Goal: Information Seeking & Learning: Learn about a topic

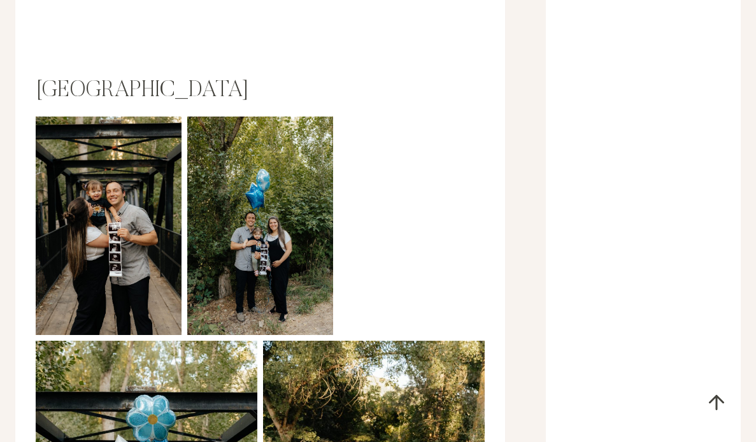
scroll to position [7702, 0]
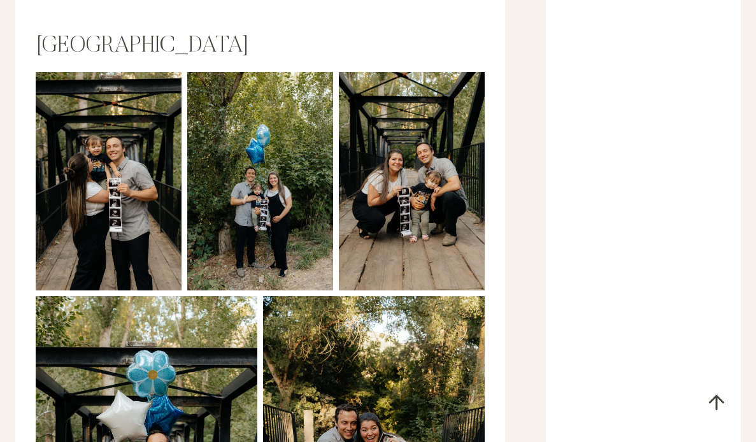
drag, startPoint x: 36, startPoint y: 340, endPoint x: 153, endPoint y: 340, distance: 117.1
copy p "[GEOGRAPHIC_DATA]"
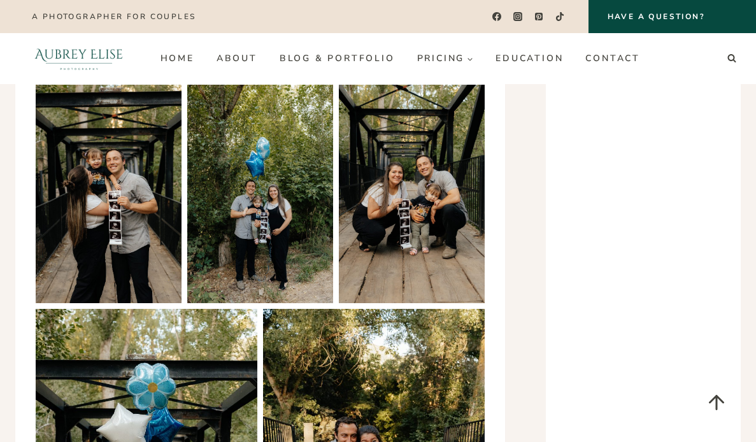
scroll to position [7505, 0]
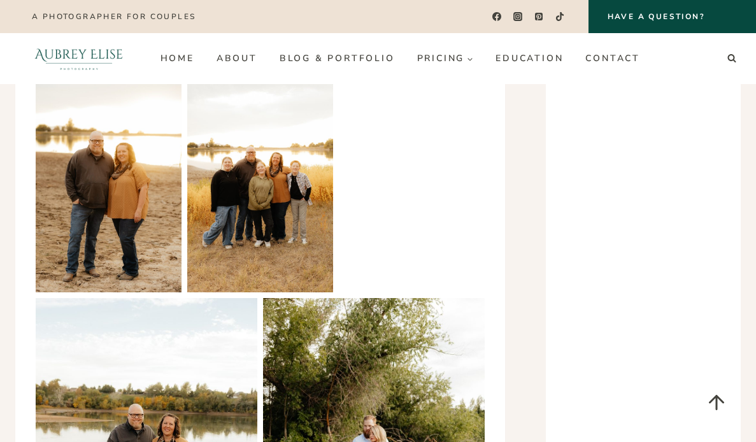
scroll to position [10120, 0]
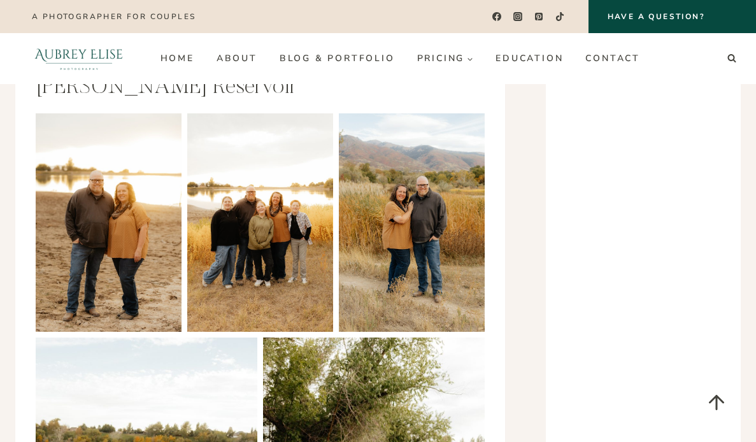
drag, startPoint x: 40, startPoint y: 217, endPoint x: 261, endPoint y: 212, distance: 221.0
copy h2 "[PERSON_NAME][GEOGRAPHIC_DATA]"
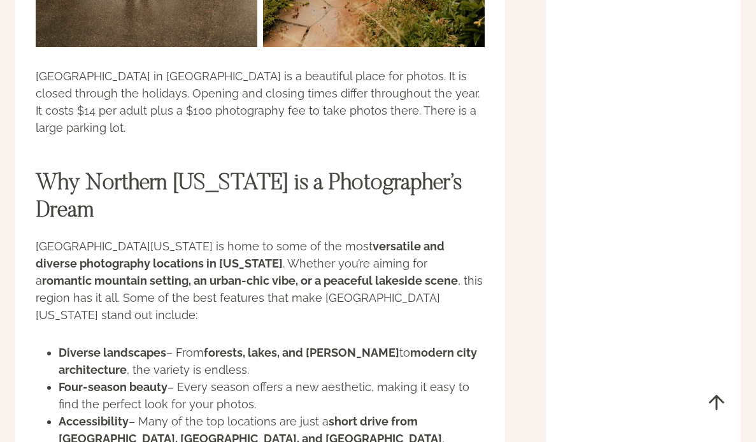
scroll to position [14958, 0]
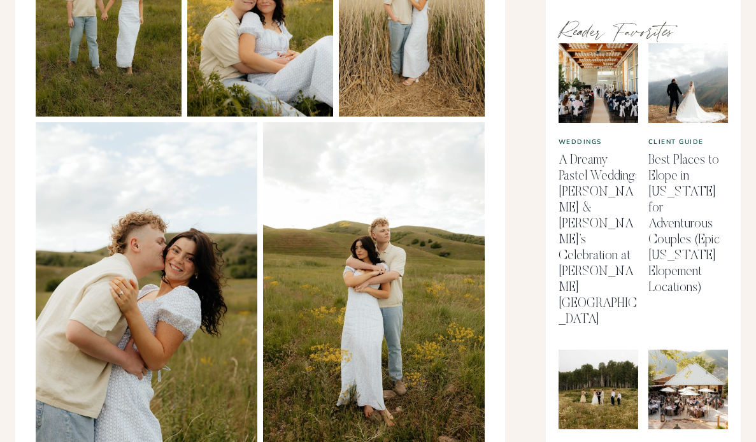
scroll to position [653, 0]
